Goal: Information Seeking & Learning: Learn about a topic

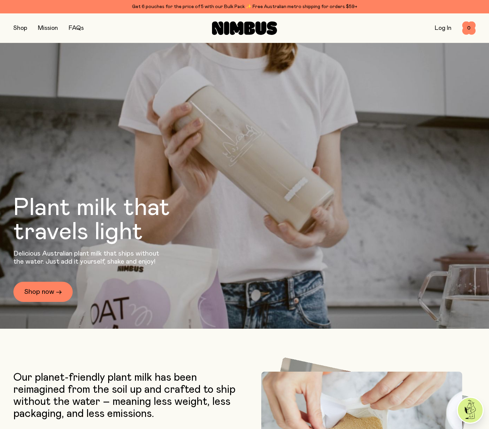
scroll to position [164, 0]
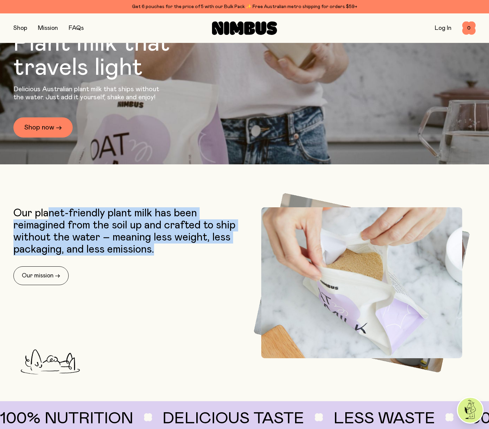
click at [83, 230] on p "Our planet-friendly plant milk has been reimagined from the soil up and crafted…" at bounding box center [127, 231] width 228 height 48
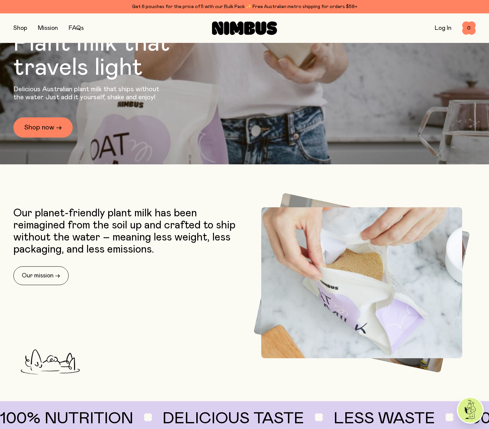
click at [196, 253] on p "Our planet-friendly plant milk has been reimagined from the soil up and crafted…" at bounding box center [127, 231] width 228 height 48
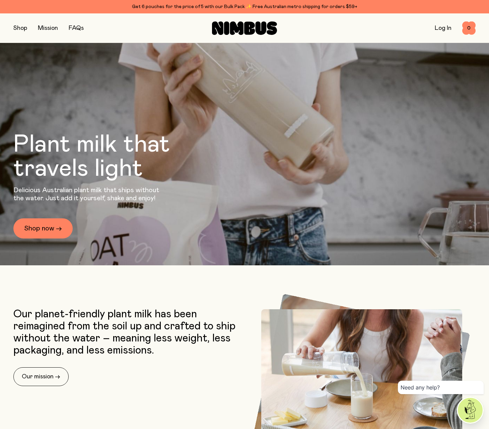
scroll to position [0, 0]
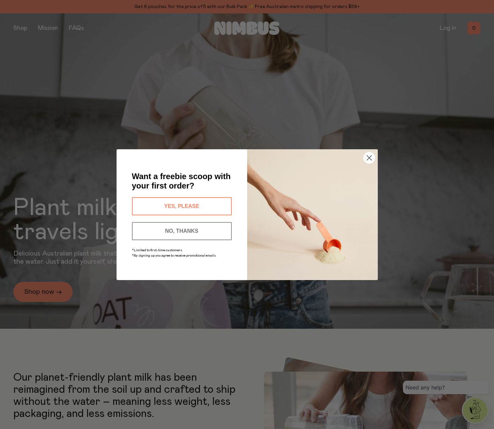
click at [368, 160] on circle "Close dialog" at bounding box center [369, 157] width 11 height 11
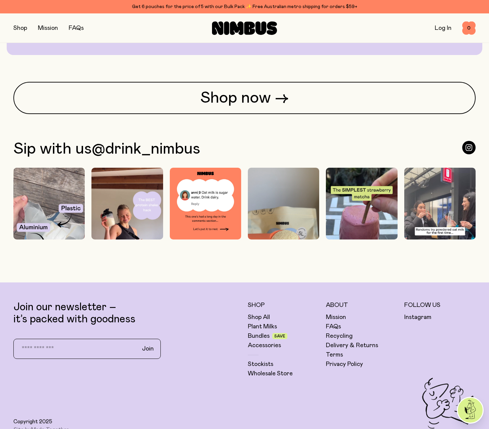
scroll to position [1819, 0]
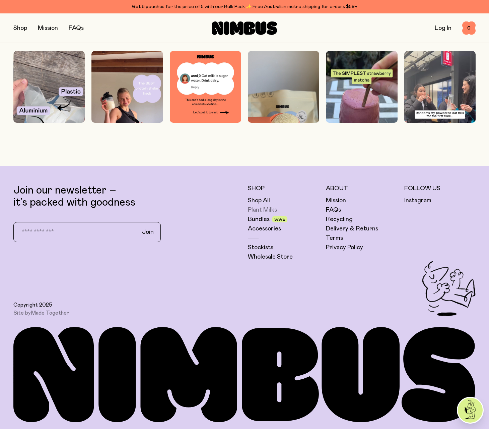
click at [259, 209] on link "Plant Milks" at bounding box center [262, 210] width 29 height 8
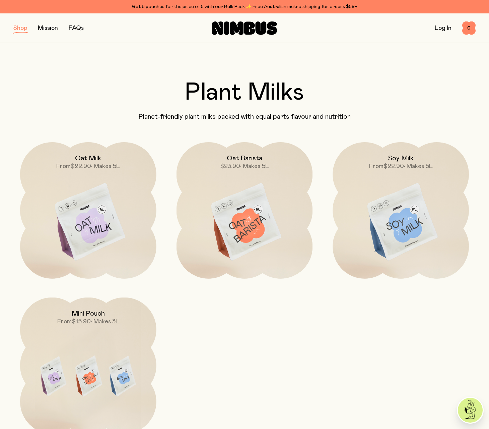
click at [78, 29] on link "FAQs" at bounding box center [76, 28] width 15 height 6
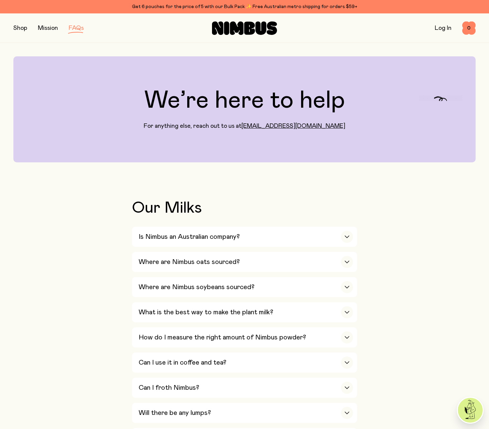
scroll to position [218, 0]
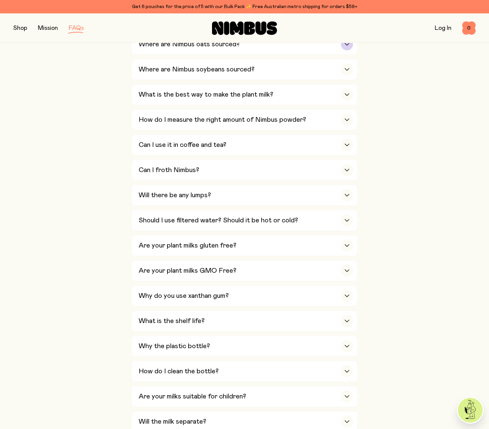
click at [158, 48] on h3 "Where are Nimbus oats sourced?" at bounding box center [189, 44] width 101 height 8
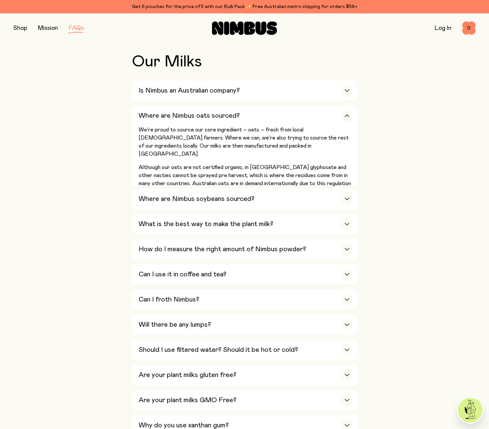
scroll to position [74, 0]
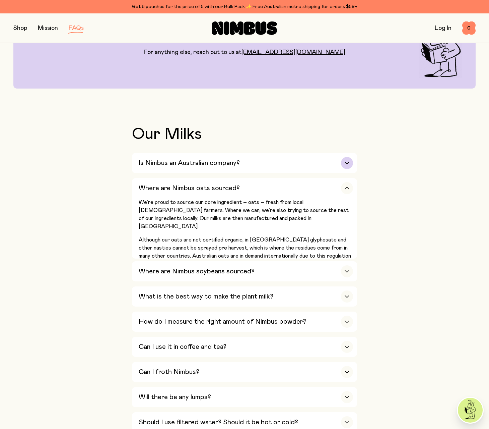
click at [154, 163] on h3 "Is Nimbus an Australian company?" at bounding box center [189, 163] width 101 height 8
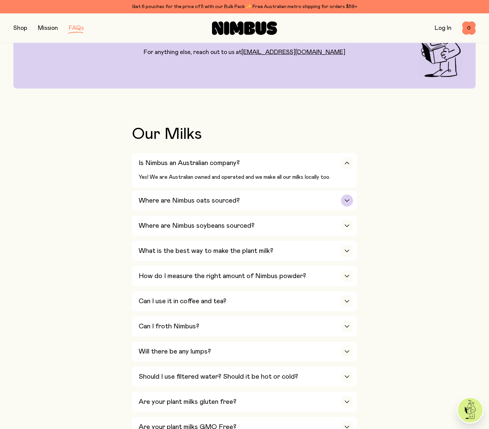
click at [160, 200] on h3 "Where are Nimbus oats sourced?" at bounding box center [189, 200] width 101 height 8
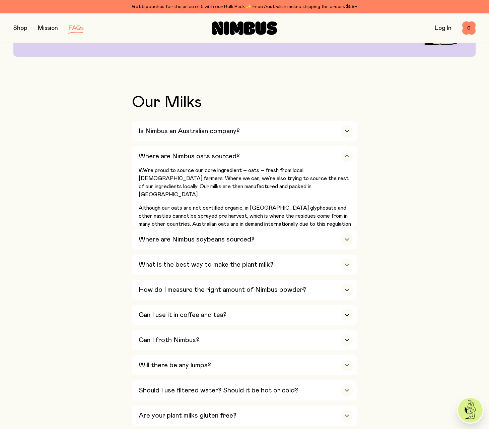
scroll to position [107, 0]
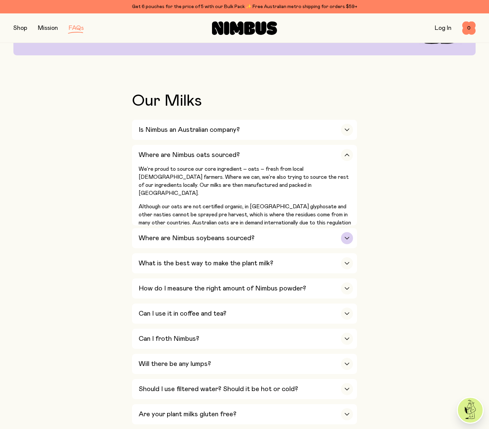
click at [143, 242] on h3 "Where are Nimbus soybeans sourced?" at bounding box center [197, 238] width 116 height 8
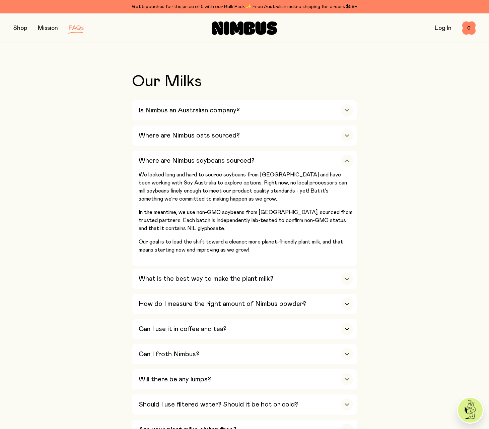
scroll to position [141, 0]
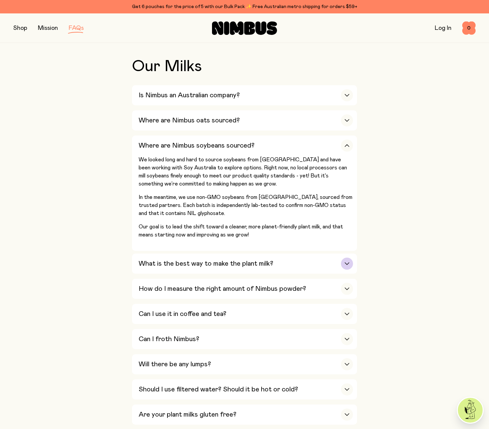
click at [157, 260] on h3 "What is the best way to make the plant milk?" at bounding box center [206, 263] width 135 height 8
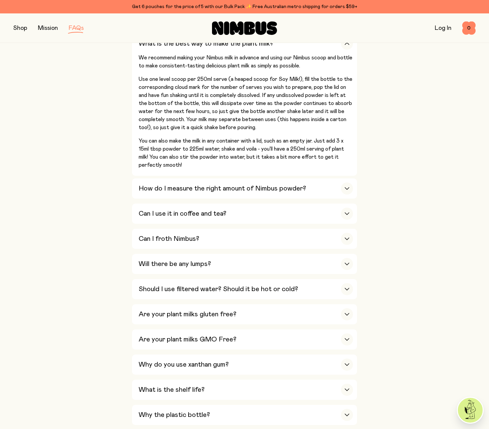
scroll to position [273, 0]
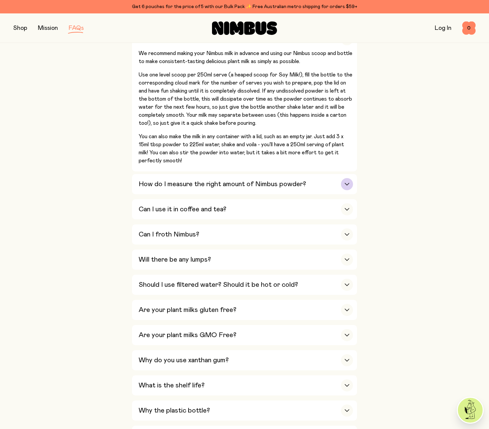
click at [169, 177] on div "How do I measure the right amount of Nimbus powder?" at bounding box center [246, 184] width 214 height 20
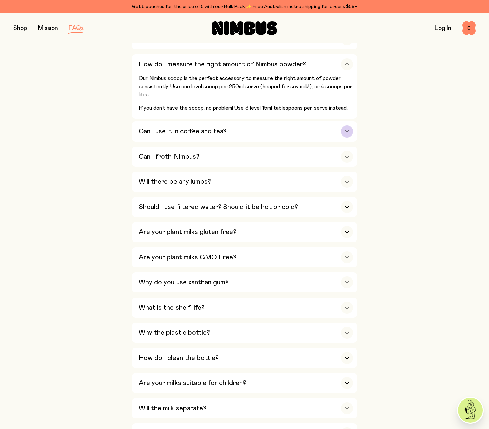
click at [175, 131] on h3 "Can I use it in coffee and tea?" at bounding box center [183, 131] width 88 height 8
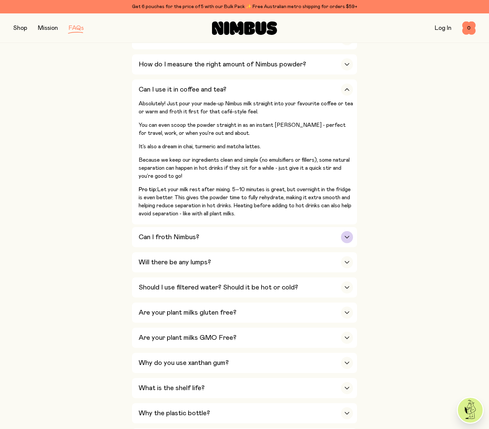
click at [145, 233] on h3 "Can I froth Nimbus?" at bounding box center [169, 237] width 61 height 8
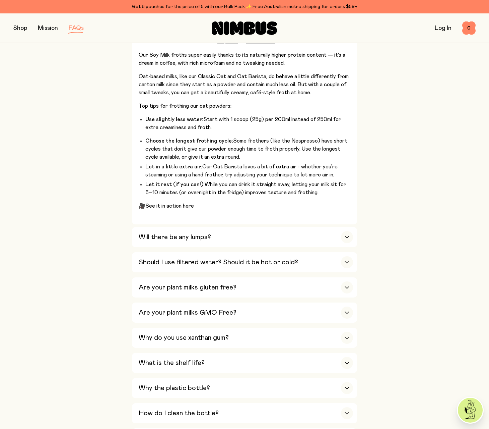
scroll to position [376, 0]
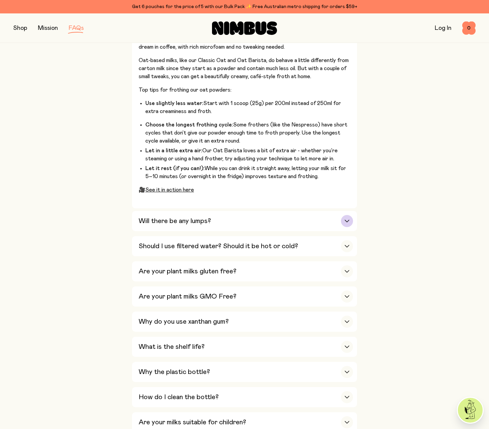
click at [150, 223] on h3 "Will there be any lumps?" at bounding box center [175, 221] width 72 height 8
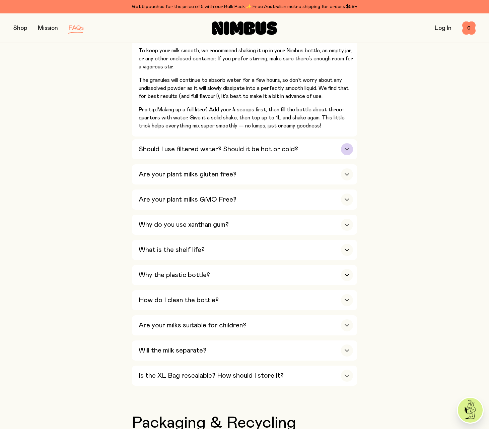
click at [163, 149] on h3 "Should I use filtered water? Should it be hot or cold?" at bounding box center [219, 149] width 160 height 8
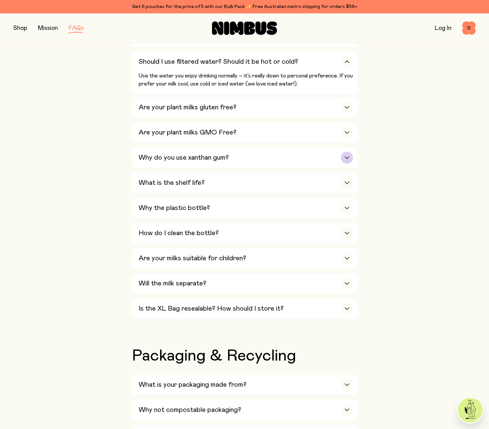
click at [151, 152] on div "Why do you use xanthan gum?" at bounding box center [246, 157] width 214 height 20
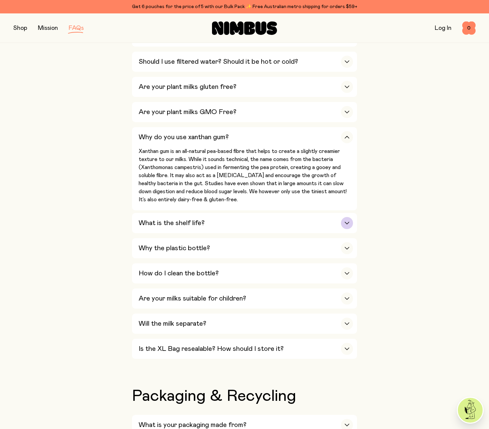
click at [153, 225] on h3 "What is the shelf life?" at bounding box center [172, 223] width 66 height 8
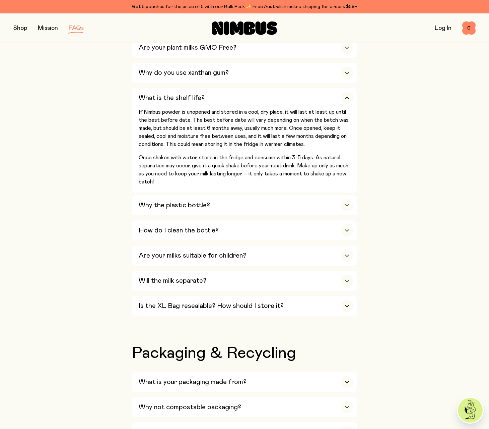
scroll to position [465, 0]
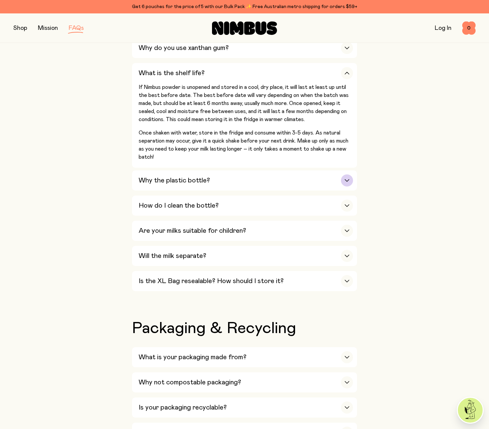
click at [147, 182] on h3 "Why the plastic bottle?" at bounding box center [174, 180] width 71 height 8
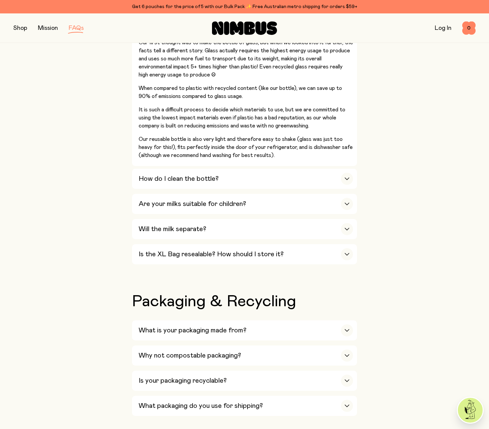
scroll to position [586, 0]
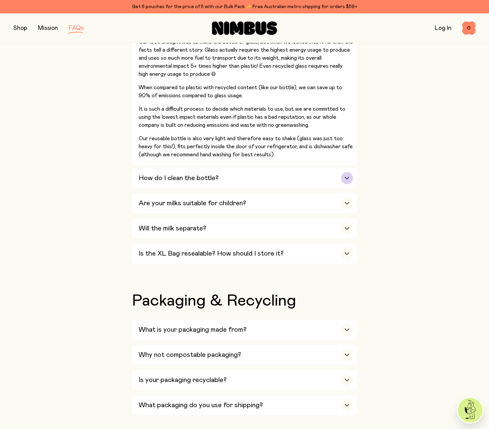
click at [158, 181] on h3 "How do I clean the bottle?" at bounding box center [179, 178] width 80 height 8
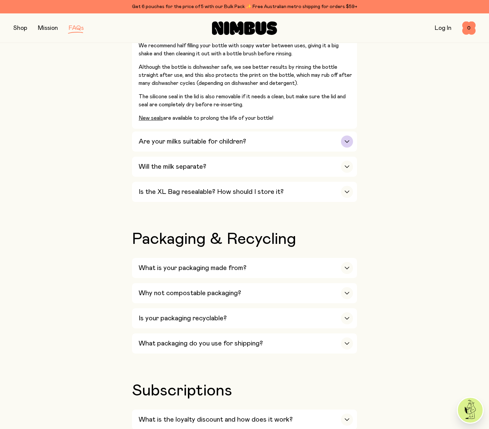
click at [158, 136] on div "Are your milks suitable for children?" at bounding box center [246, 141] width 214 height 20
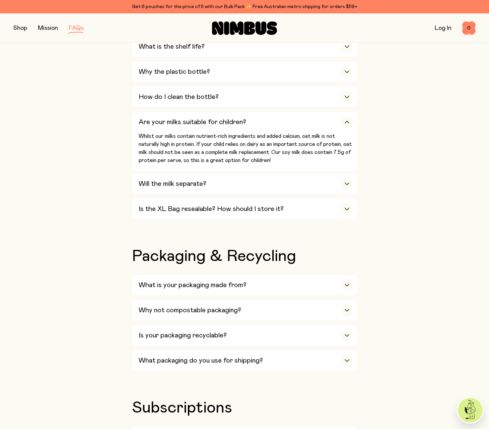
scroll to position [482, 0]
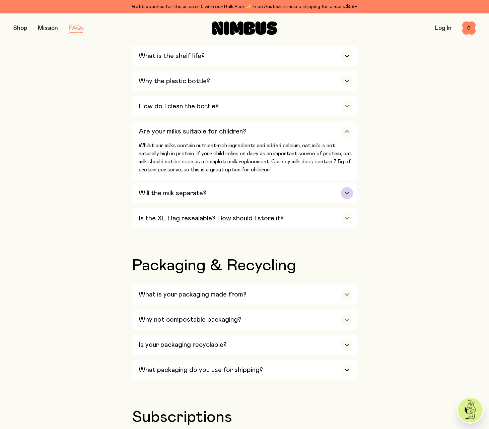
click at [144, 194] on h3 "Will the milk separate?" at bounding box center [173, 193] width 68 height 8
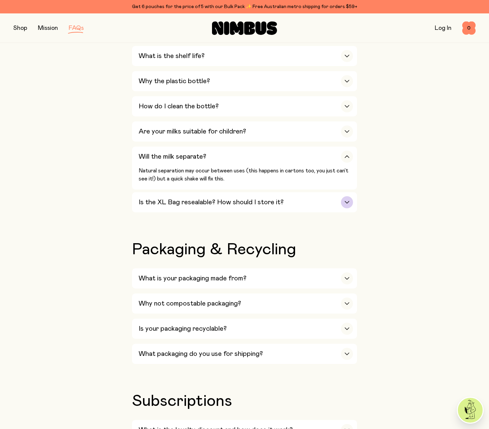
click at [152, 203] on h3 "Is the XL Bag resealable? How should I store it?" at bounding box center [211, 202] width 145 height 8
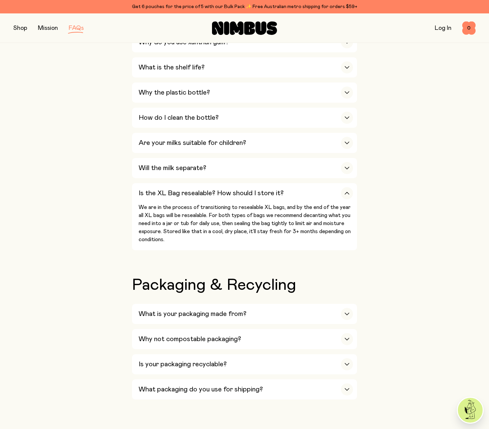
scroll to position [0, 0]
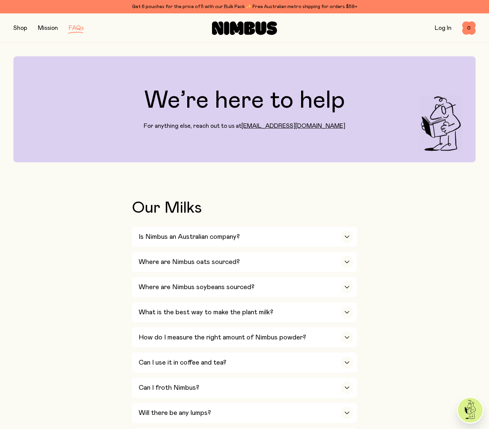
click at [45, 30] on link "Mission" at bounding box center [48, 28] width 20 height 6
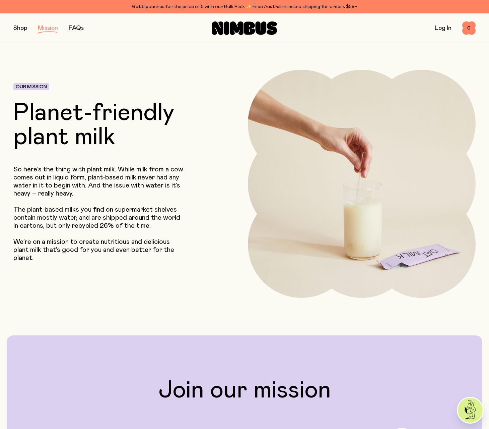
click at [17, 28] on button "button" at bounding box center [20, 27] width 14 height 9
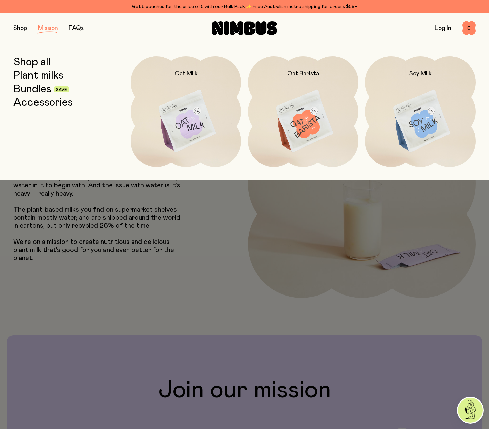
click at [35, 101] on link "Accessories" at bounding box center [42, 103] width 59 height 12
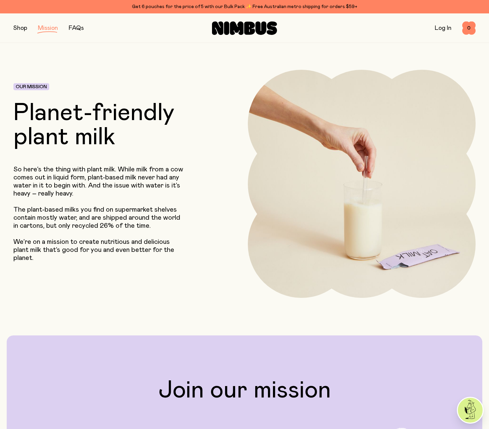
click at [76, 26] on link "FAQs" at bounding box center [76, 28] width 15 height 6
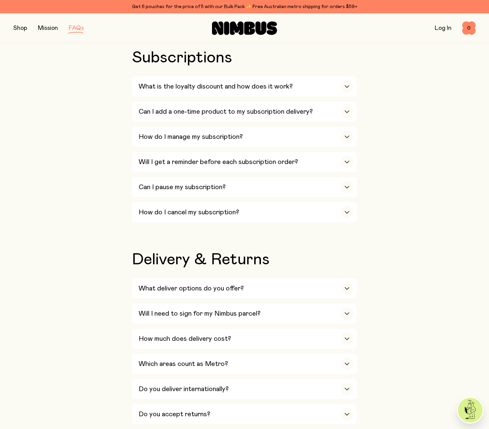
scroll to position [1037, 0]
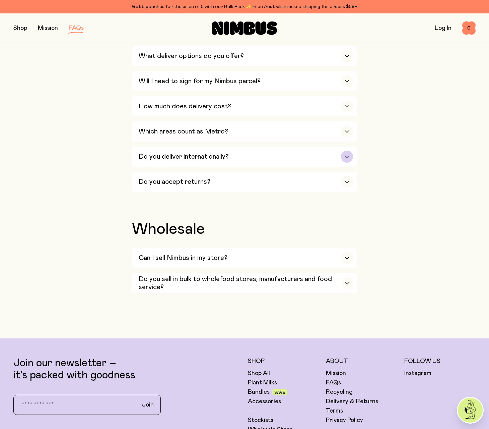
click at [167, 151] on div "Do you deliver internationally?" at bounding box center [246, 156] width 214 height 20
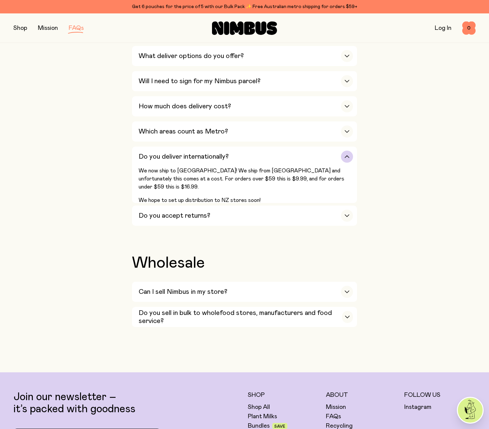
click at [159, 157] on h3 "Do you deliver internationally?" at bounding box center [184, 156] width 90 height 8
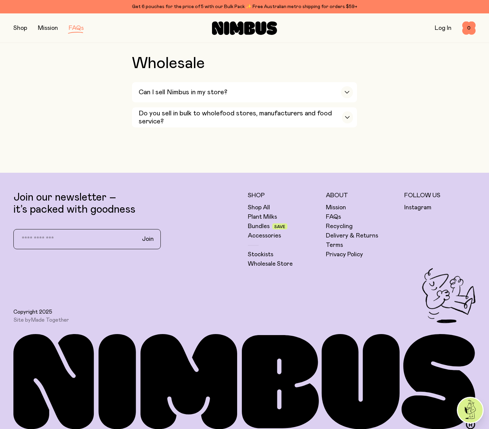
scroll to position [1210, 0]
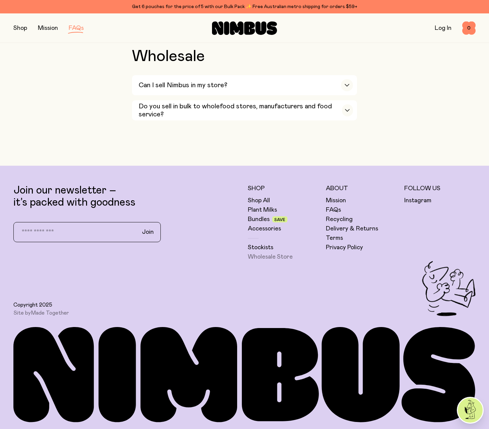
click at [280, 257] on link "Wholesale Store" at bounding box center [270, 257] width 45 height 8
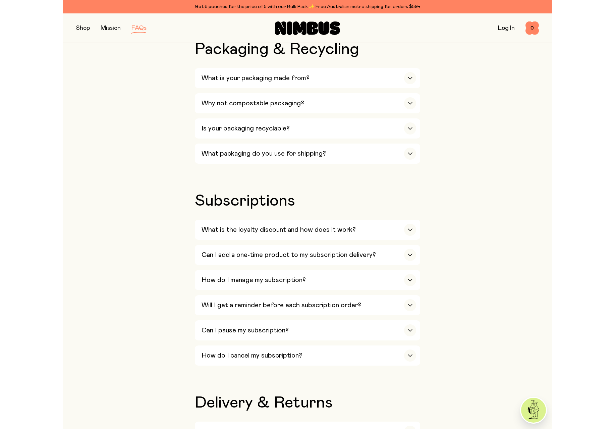
scroll to position [0, 0]
